Goal: Task Accomplishment & Management: Complete application form

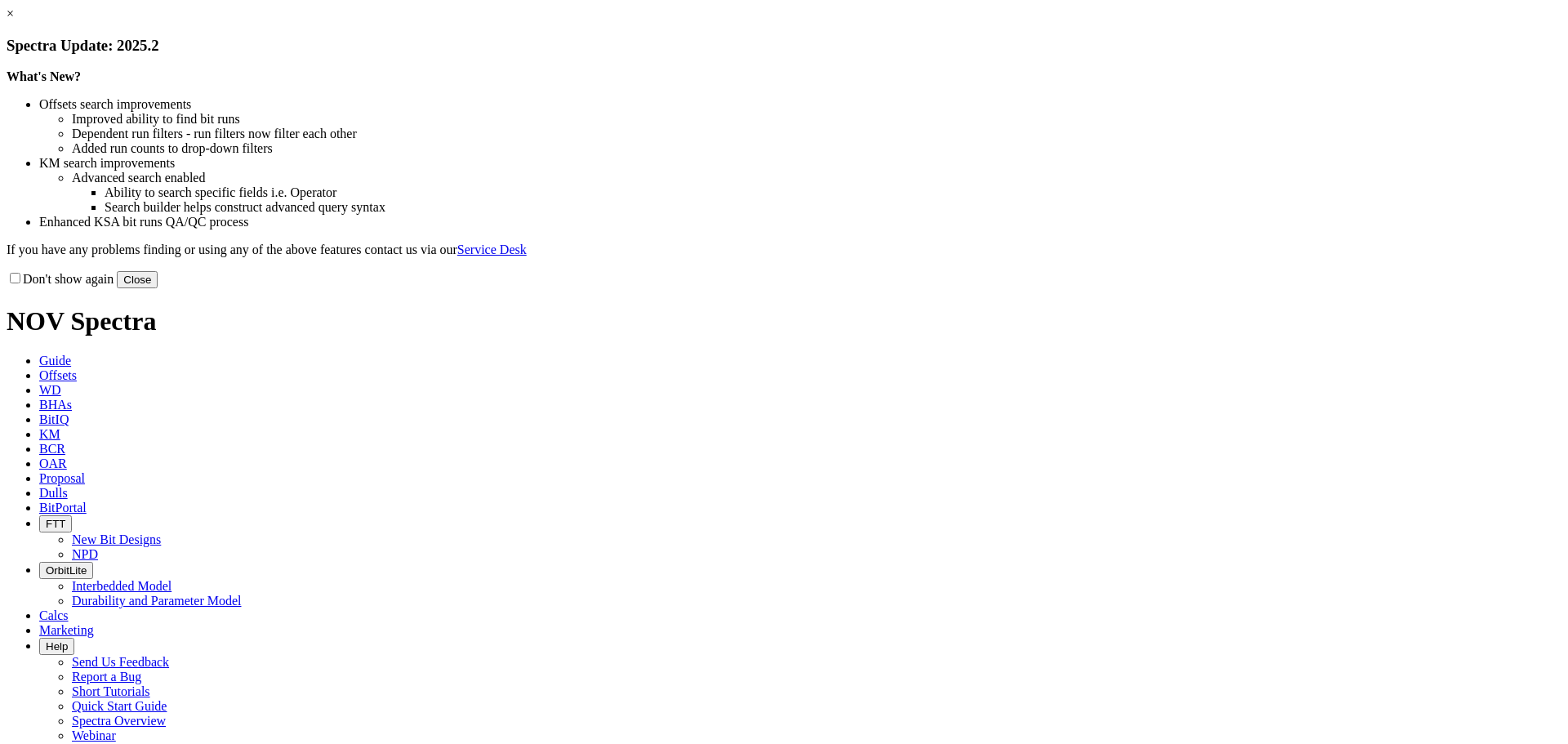
click at [158, 289] on button "Close" at bounding box center [136, 279] width 40 height 17
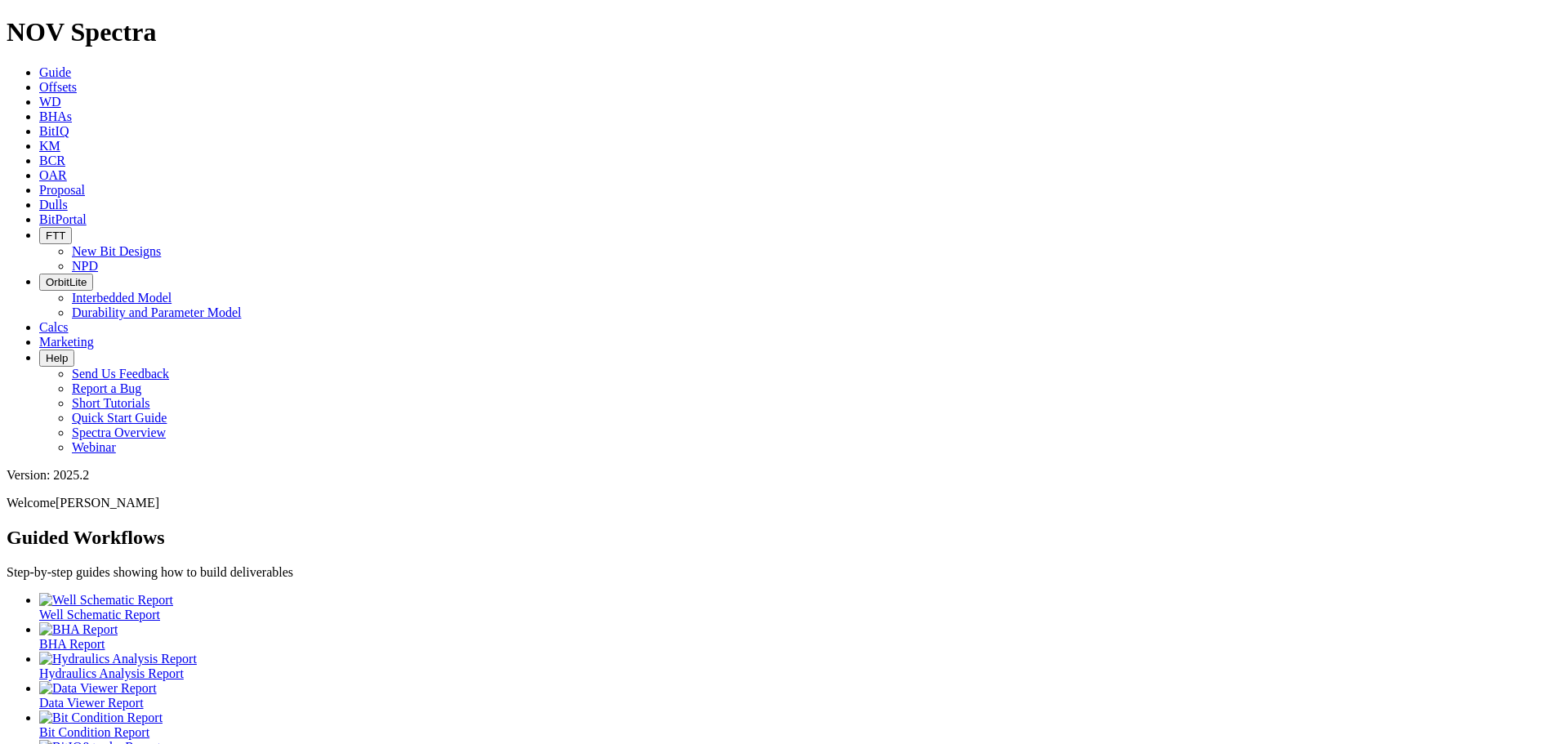
click at [68, 198] on span "Dulls" at bounding box center [54, 204] width 28 height 14
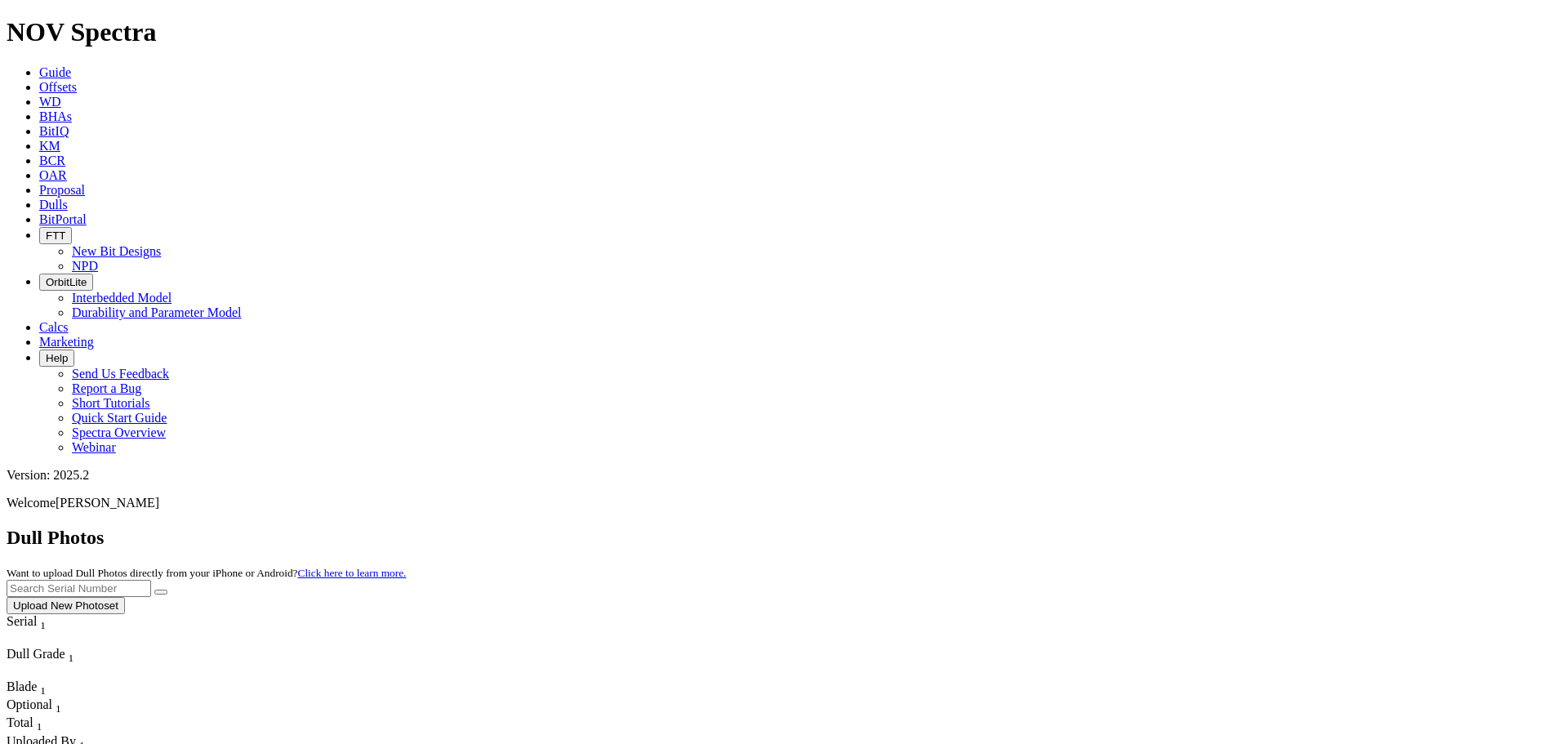
click at [125, 597] on button "Upload New Photoset" at bounding box center [66, 606] width 118 height 17
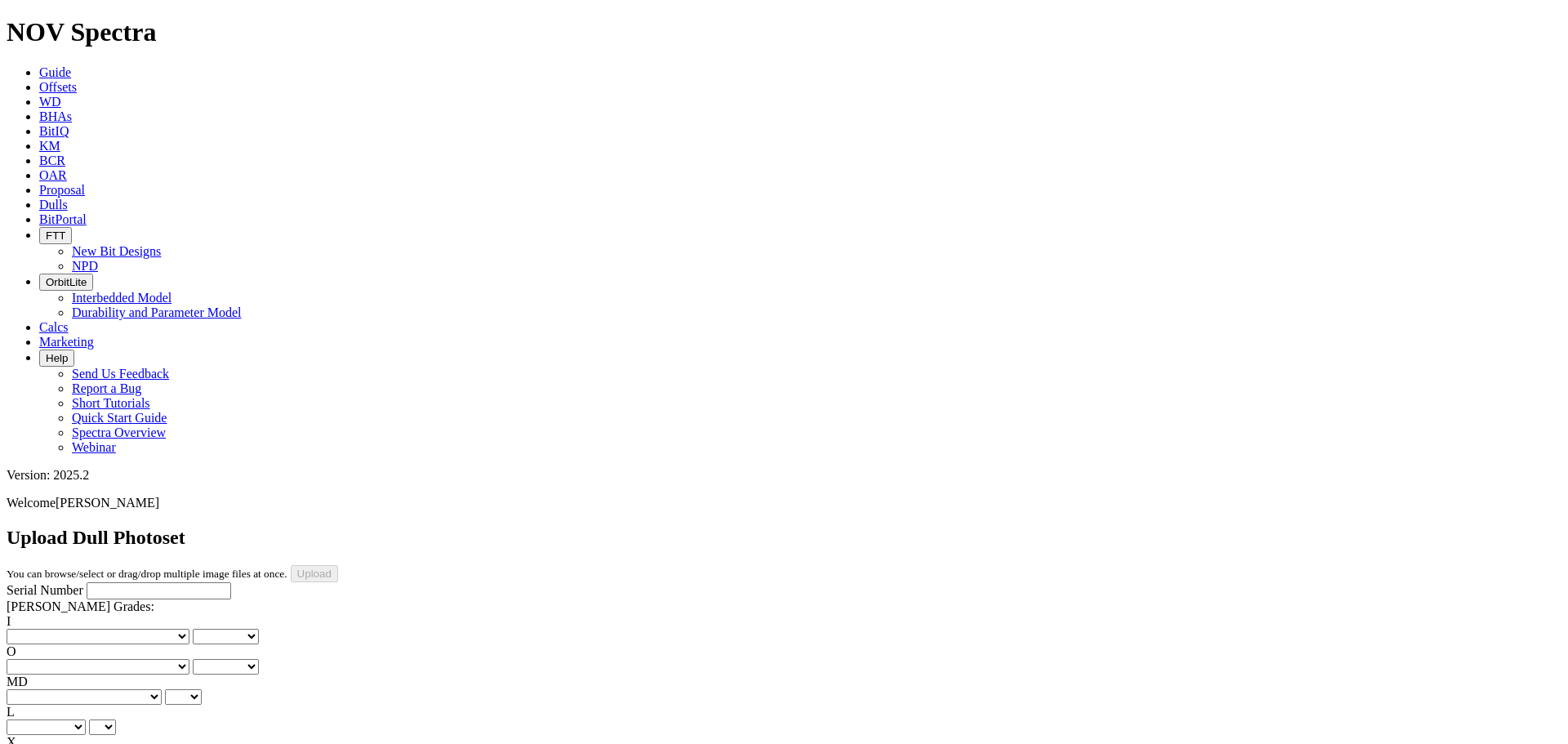
click at [142, 582] on input "Serial Number" at bounding box center [159, 591] width 145 height 17
type input "A307851"
click at [59, 629] on select "No lost, worn or damaged cutters 0 1 2 3 4 5 6 7 8 No diamond table left on any…" at bounding box center [98, 637] width 183 height 16
select select "number:0"
click at [33, 629] on select "No lost, worn or damaged cutters 0 1 2 3 4 5 6 7 8 No diamond table left on any…" at bounding box center [98, 637] width 183 height 16
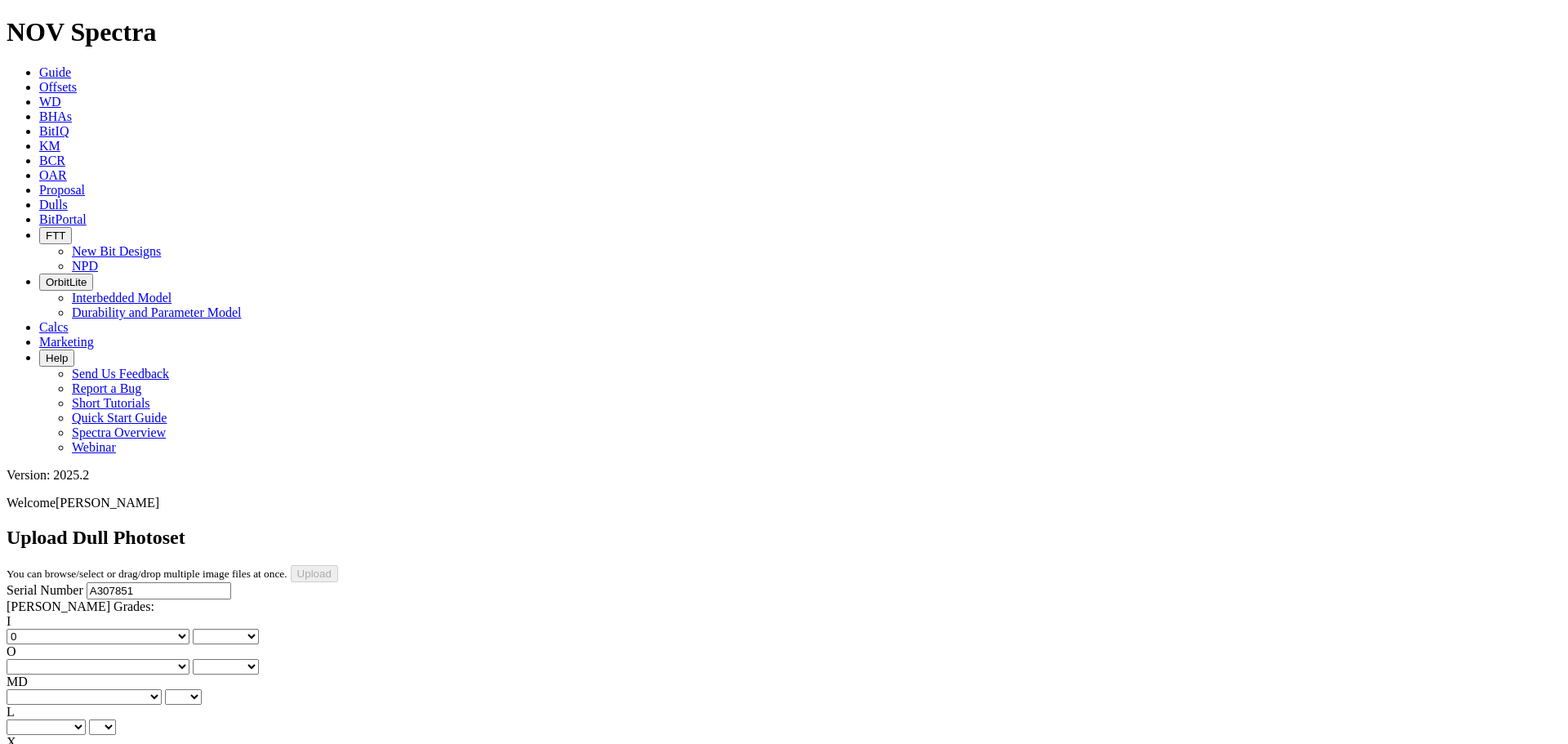
select select "number:0"
click at [163, 659] on select "No lost, worn or damaged cutters 0 1 2 3 4 5 6 7 8 No diamond table left on any…" at bounding box center [98, 667] width 183 height 16
select select "number:1"
click at [116, 659] on select "No lost, worn or damaged cutters 0 1 2 3 4 5 6 7 8 No diamond table left on any…" at bounding box center [98, 667] width 183 height 16
select select "number:1"
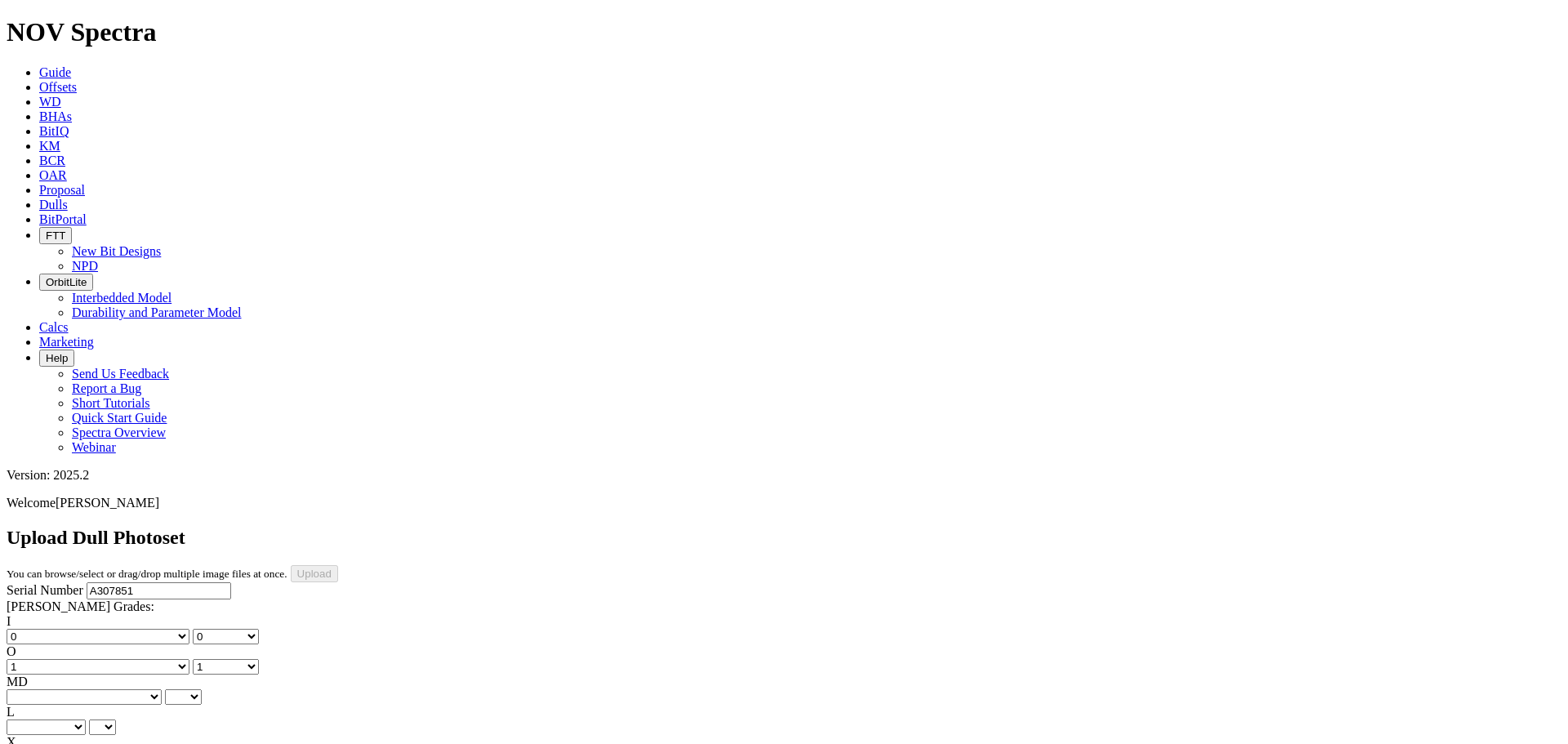
click at [85, 689] on select "BF - Bond Failure BT - Broken Teeth/Cutters BU - Balled Up Bit CR - Cored CT - …" at bounding box center [84, 697] width 155 height 16
select select "string:CT"
click at [33, 689] on select "BF - Bond Failure BT - Broken Teeth/Cutters BU - Balled Up Bit CR - Cored CT - …" at bounding box center [84, 697] width 155 height 16
select select "string:CT"
click at [144, 659] on select "No lost, worn or damaged cutters 0 1 2 3 4 5 6 7 8 No diamond table left on any…" at bounding box center [98, 667] width 183 height 16
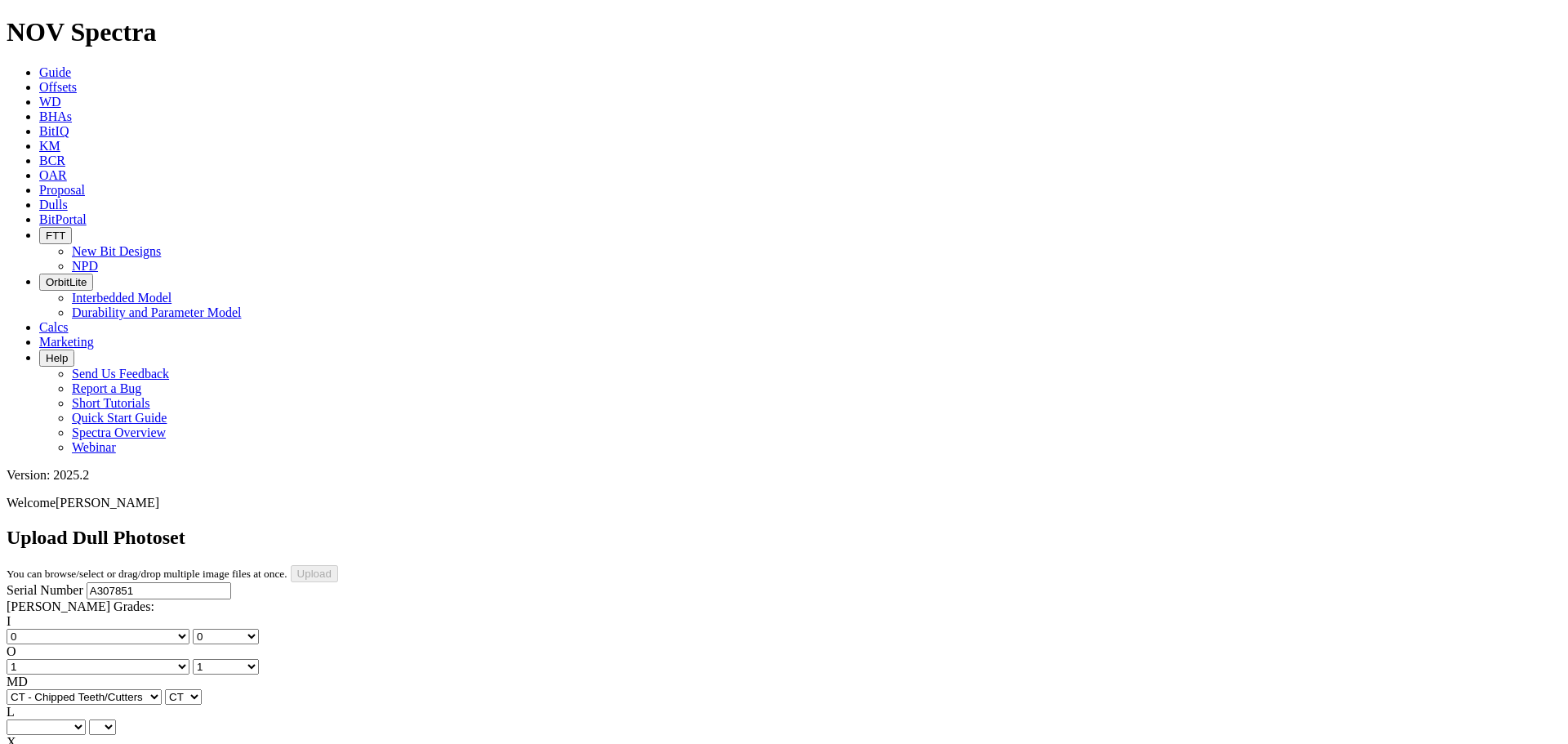
select select "number:0"
click at [116, 659] on select "No lost, worn or damaged cutters 0 1 2 3 4 5 6 7 8 No diamond table left on any…" at bounding box center [98, 667] width 183 height 16
select select "number:0"
click at [86, 720] on select "A - All C - Cone G - Gauge N - Nose S - Shoulder T - Taper" at bounding box center [46, 727] width 79 height 16
select select "string:G"
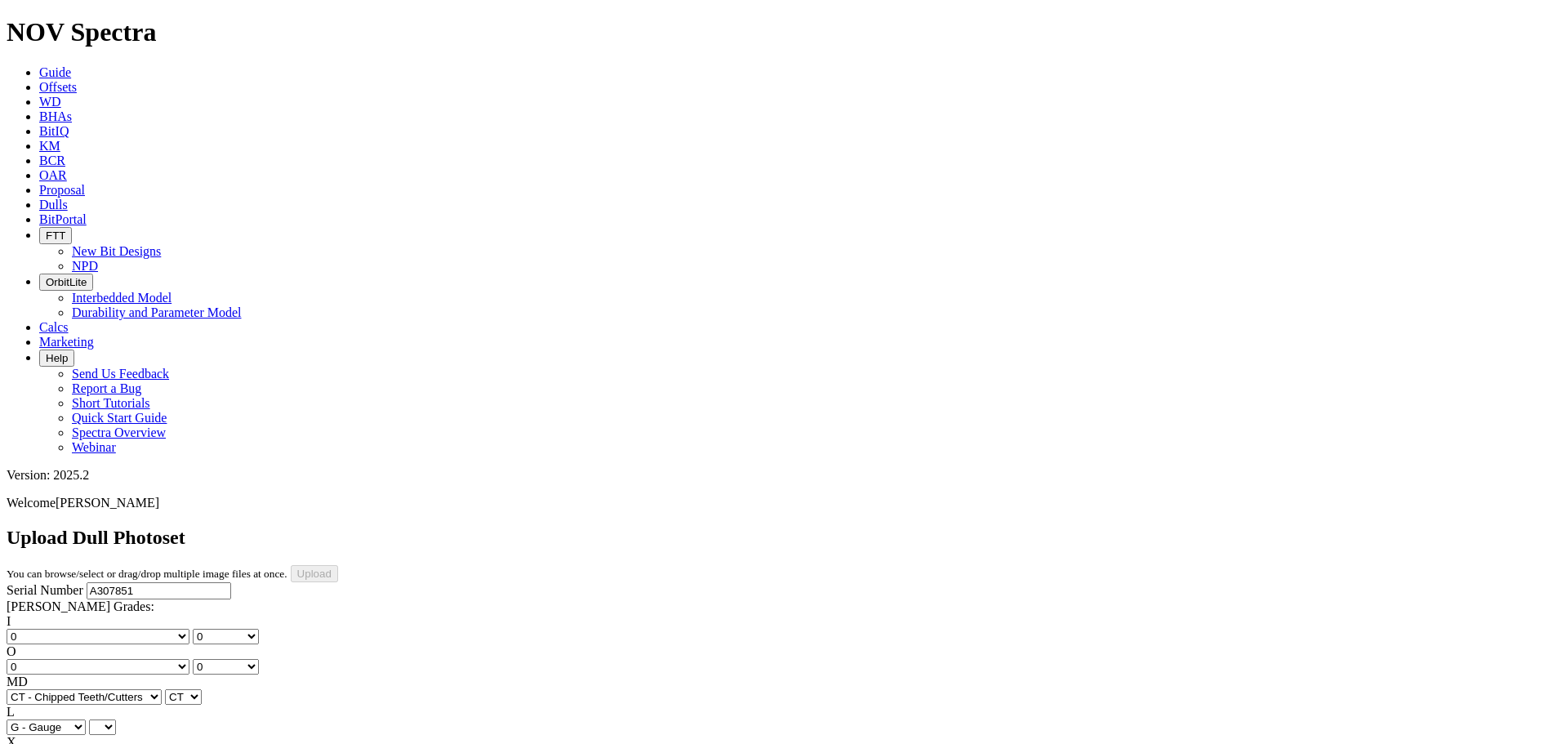
click at [86, 720] on select "A - All C - Cone G - Gauge N - Nose S - Shoulder T - Taper" at bounding box center [46, 727] width 79 height 16
select select "string:G"
click at [32, 743] on select "X" at bounding box center [19, 757] width 25 height 16
select select "string:X"
click at [32, 743] on select "X" at bounding box center [19, 757] width 25 height 16
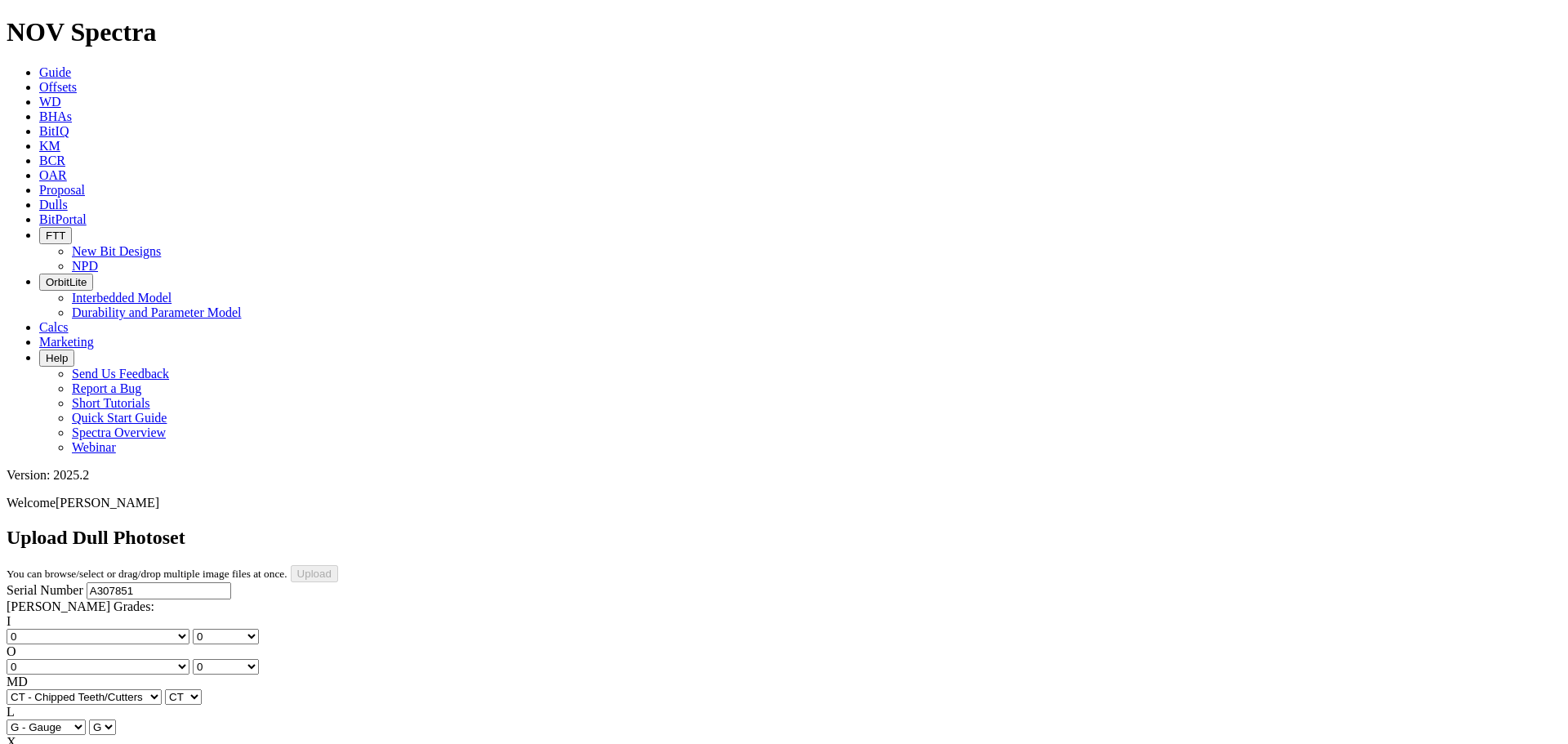
select select "string:X"
select select "string:I"
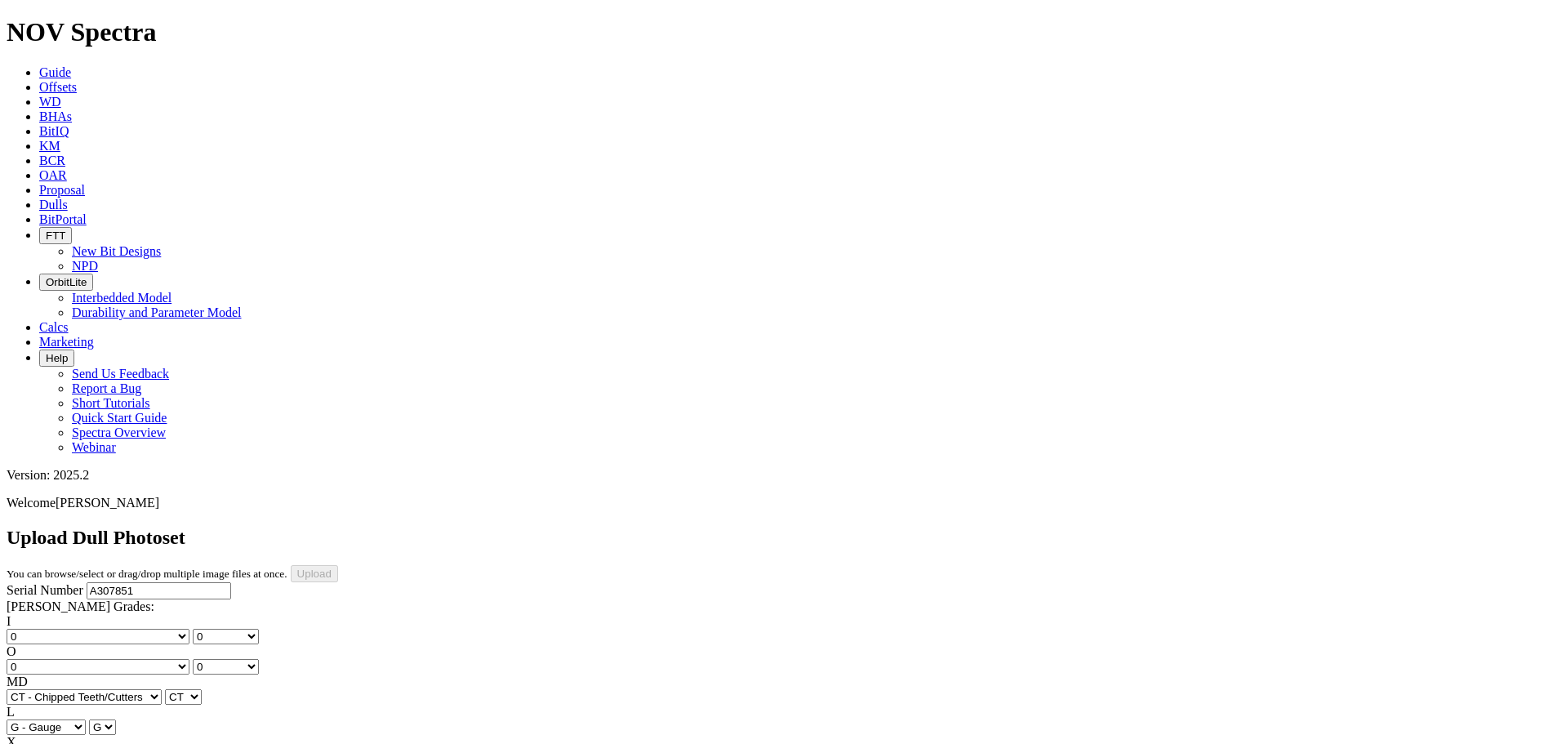
select select "string:WT"
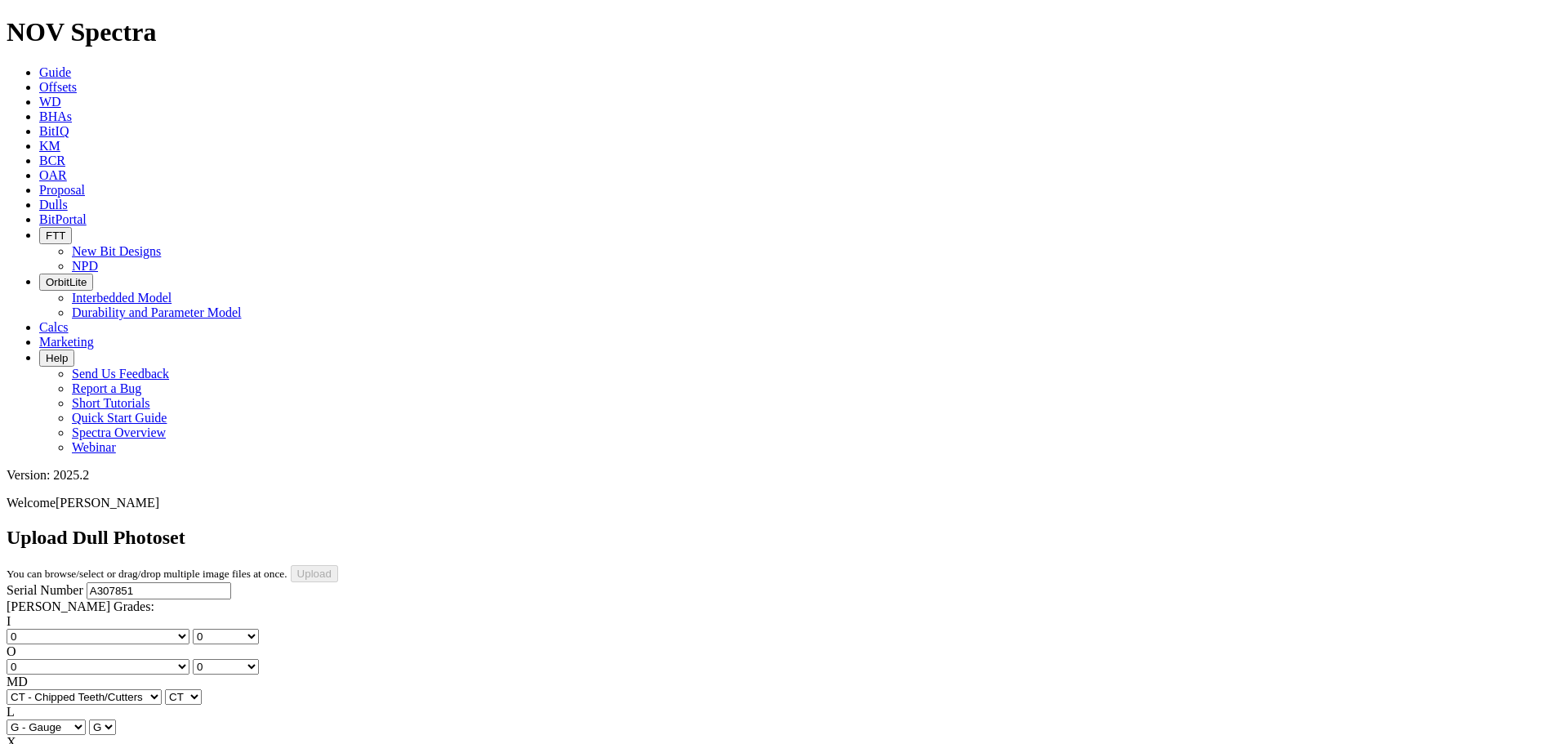
select select "string:TD"
drag, startPoint x: 116, startPoint y: 616, endPoint x: 77, endPoint y: 614, distance: 39.1
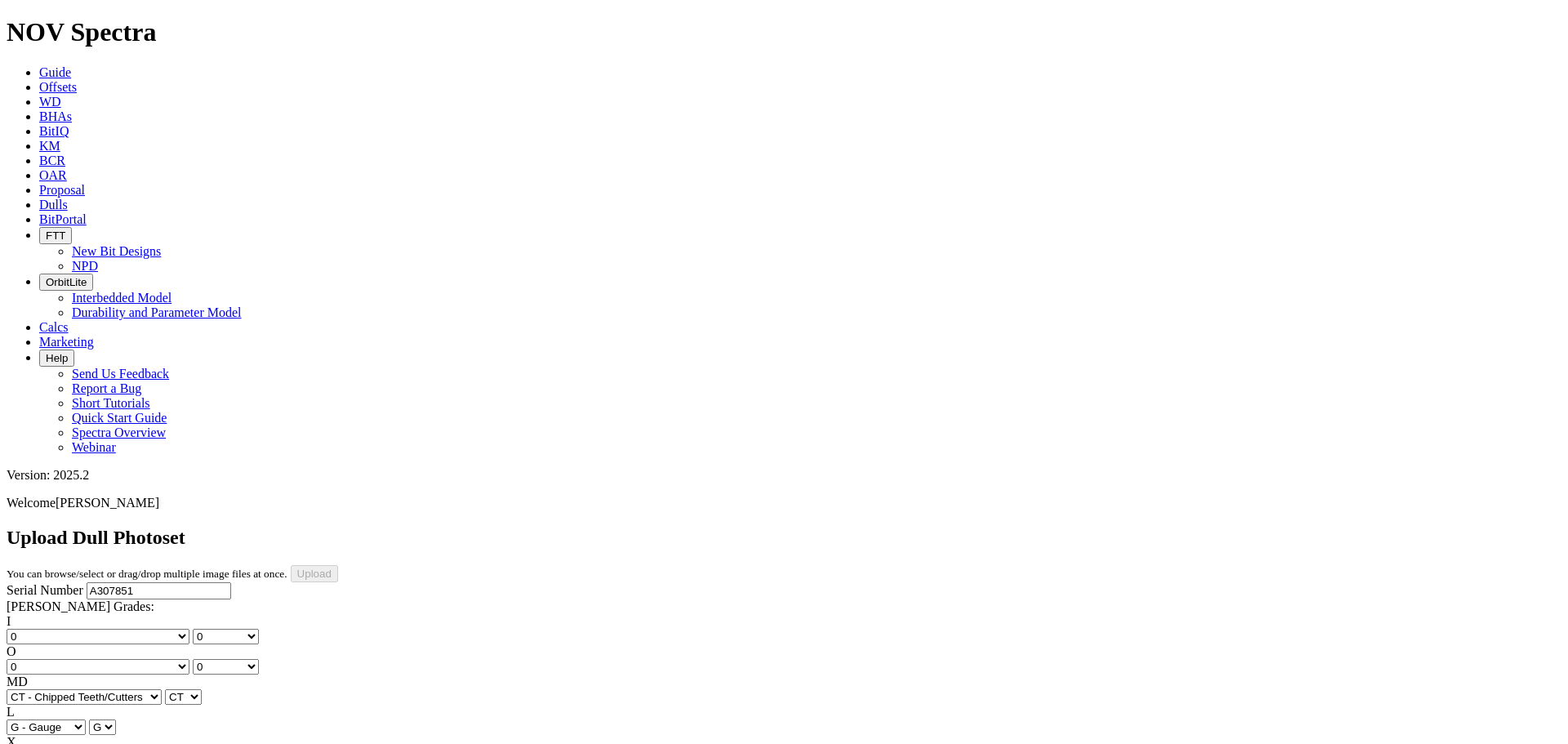
type input "[DATE]"
click at [338, 565] on input "Upload" at bounding box center [314, 574] width 47 height 17
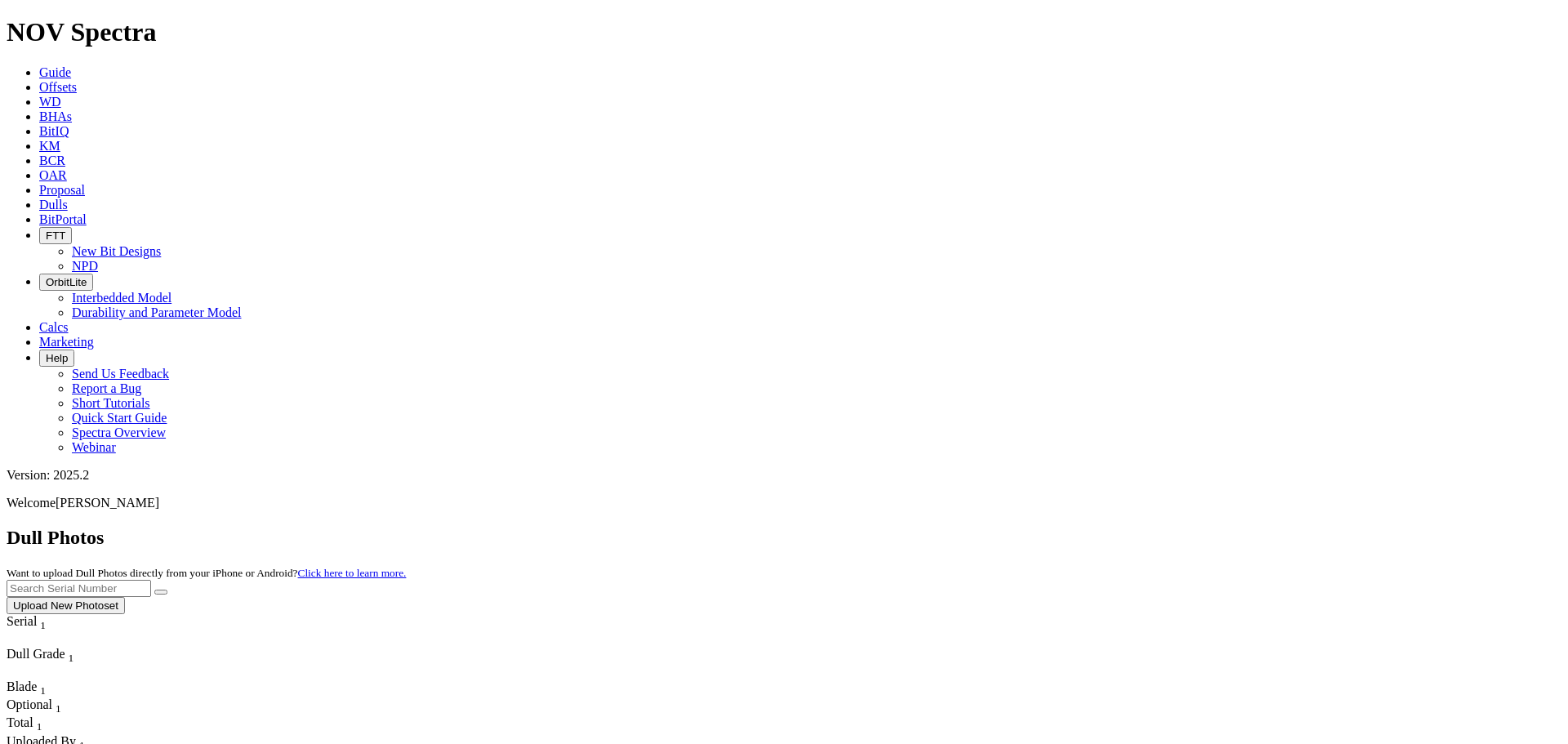
click at [151, 580] on input "text" at bounding box center [79, 589] width 145 height 17
type input "a307851"
click at [161, 593] on icon "submit" at bounding box center [161, 593] width 0 height 0
